Goal: Information Seeking & Learning: Check status

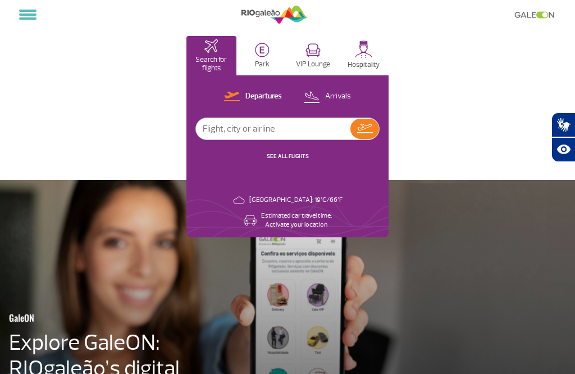
select select "en"
click at [241, 130] on input "text" at bounding box center [273, 128] width 154 height 21
type input "[GEOGRAPHIC_DATA]"
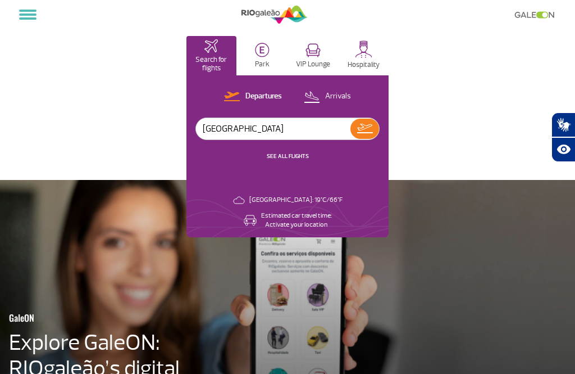
click at [365, 133] on img at bounding box center [365, 129] width 16 height 10
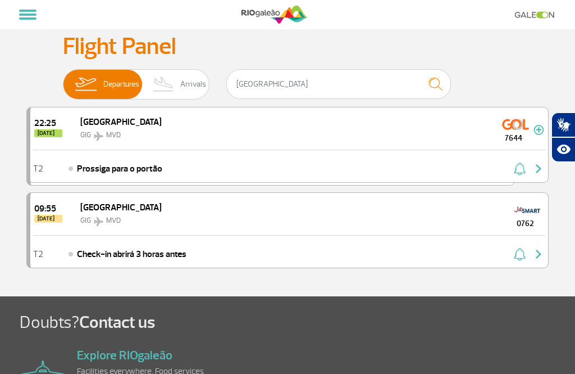
click at [538, 166] on img "button" at bounding box center [538, 168] width 13 height 13
